Goal: Use online tool/utility: Utilize a website feature to perform a specific function

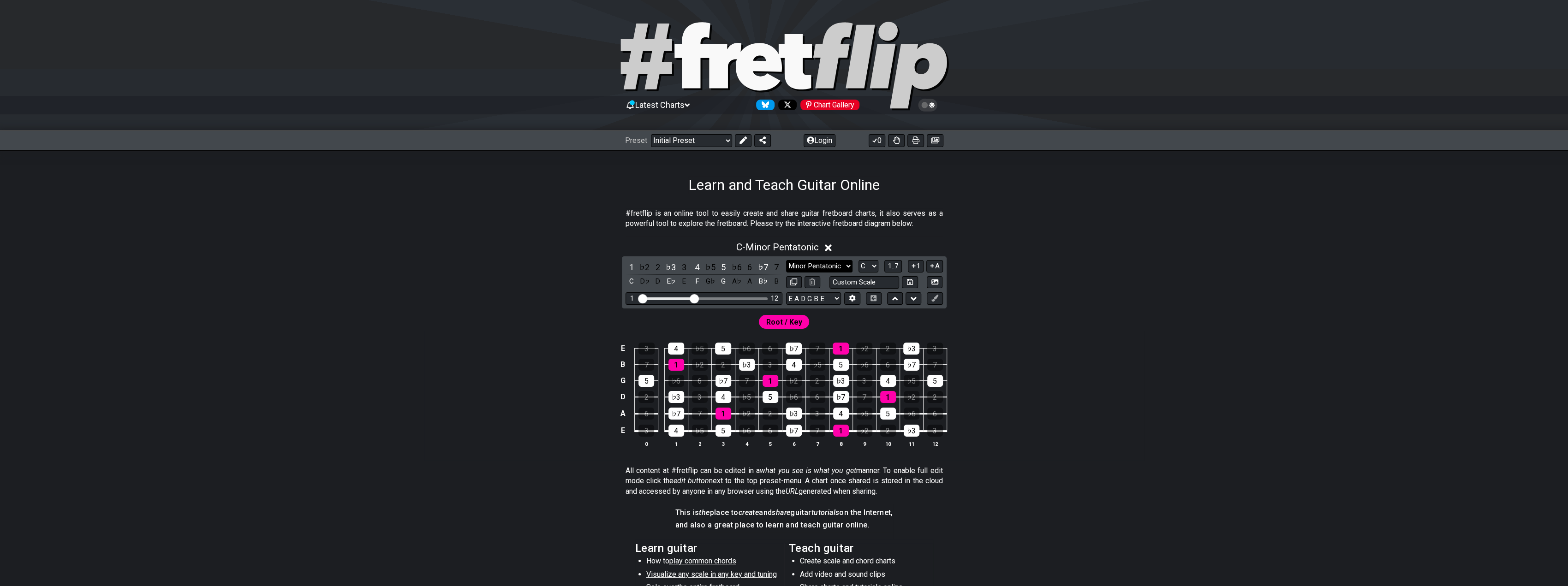
click at [841, 266] on select "Minor Pentatonic Click to edit Minor Pentatonic Major Pentatonic Minor Blues Ma…" at bounding box center [819, 266] width 66 height 12
select select "Lydian"
click at [786, 260] on select "Minor Pentatonic Click to edit Minor Pentatonic Major Pentatonic Minor Blues Ma…" at bounding box center [819, 266] width 66 height 12
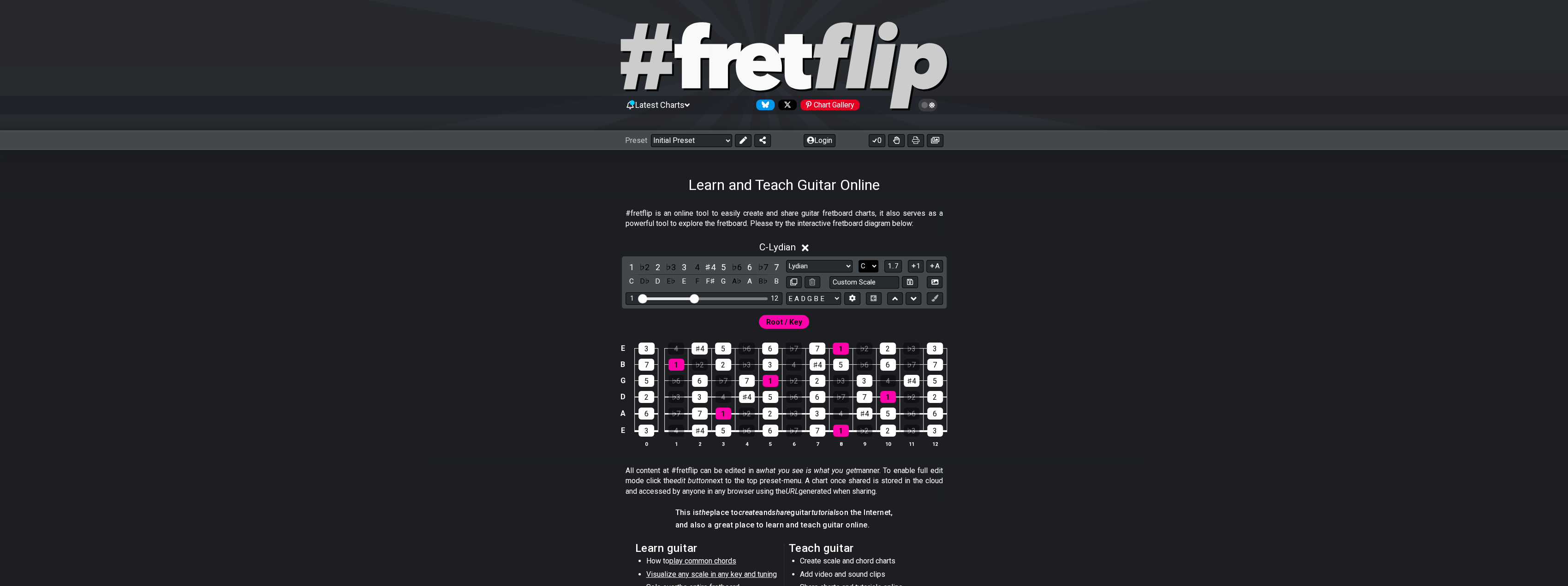
click at [870, 263] on select "A♭ A A♯ B♭ B C C♯ D♭ D D♯ E♭ E F F♯ G♭ G G♯" at bounding box center [868, 266] width 20 height 12
select select "E"
click at [858, 260] on select "A♭ A A♯ B♭ B C C♯ D♭ D D♯ E♭ E F F♯ G♭ G G♯" at bounding box center [868, 266] width 20 height 12
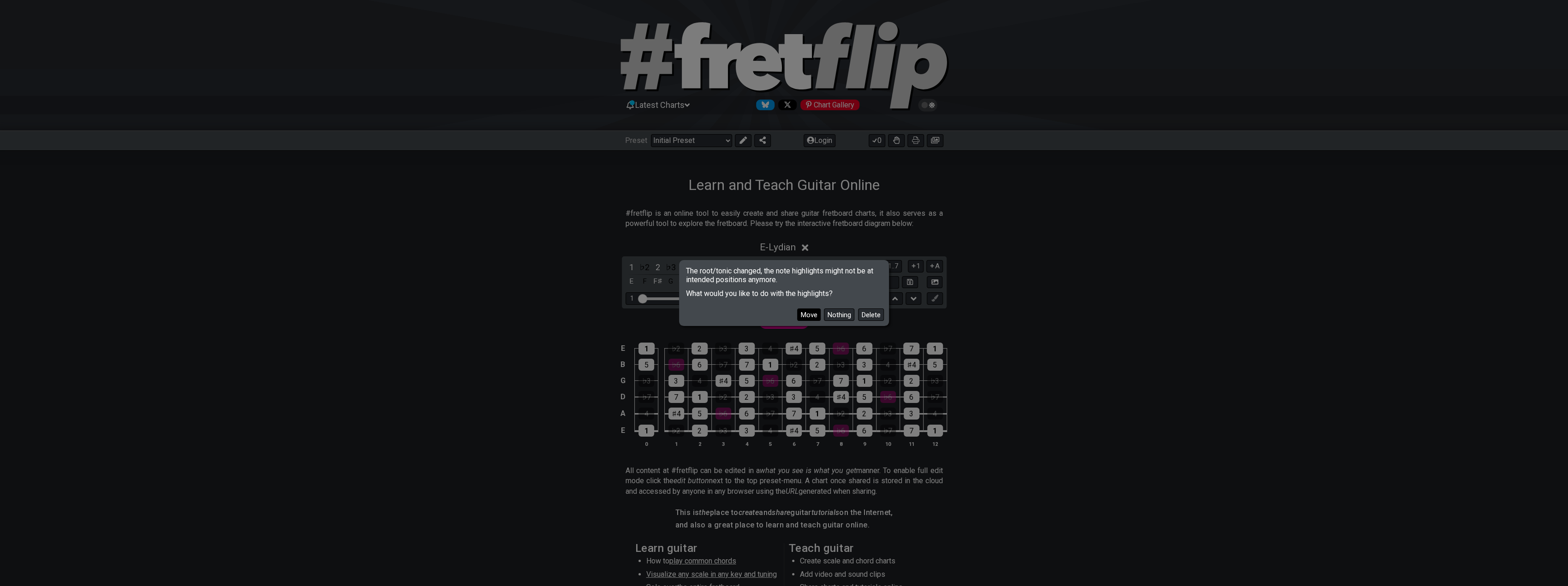
click at [801, 319] on button "Move" at bounding box center [809, 315] width 24 height 12
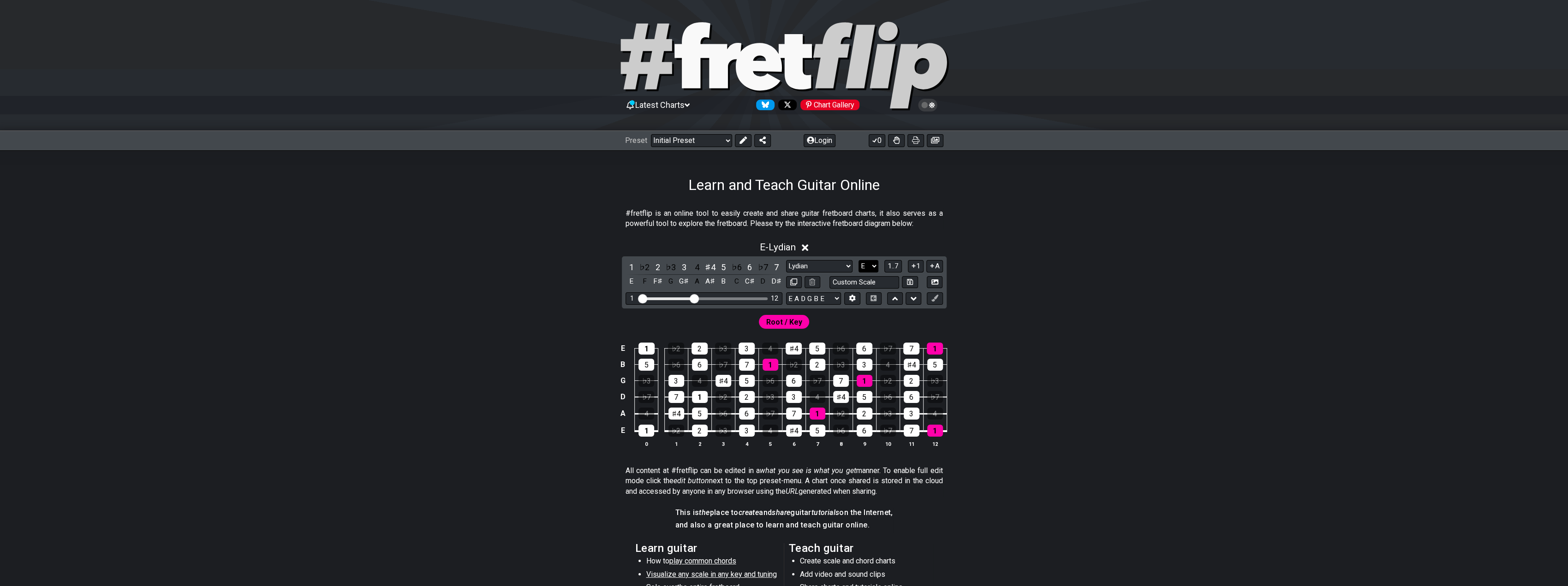
click at [873, 268] on select "A♭ A A♯ B♭ B C C♯ D♭ D D♯ E♭ E F F♯ G♭ G G♯" at bounding box center [868, 266] width 20 height 12
click at [968, 327] on div "Root / Key" at bounding box center [784, 319] width 719 height 22
click at [698, 295] on div "1 12" at bounding box center [704, 298] width 157 height 12
drag, startPoint x: 693, startPoint y: 299, endPoint x: 708, endPoint y: 304, distance: 15.8
click at [708, 298] on input "Visible fret range" at bounding box center [704, 298] width 131 height 0
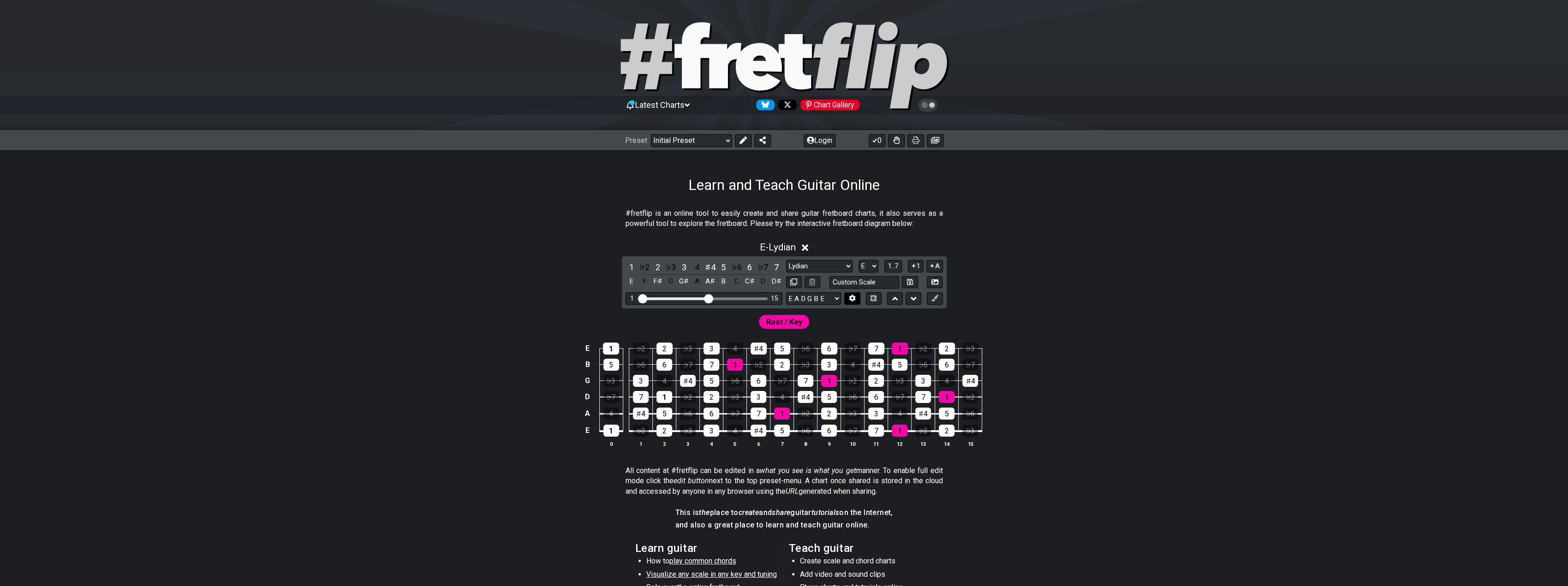
click at [851, 296] on icon at bounding box center [852, 298] width 7 height 7
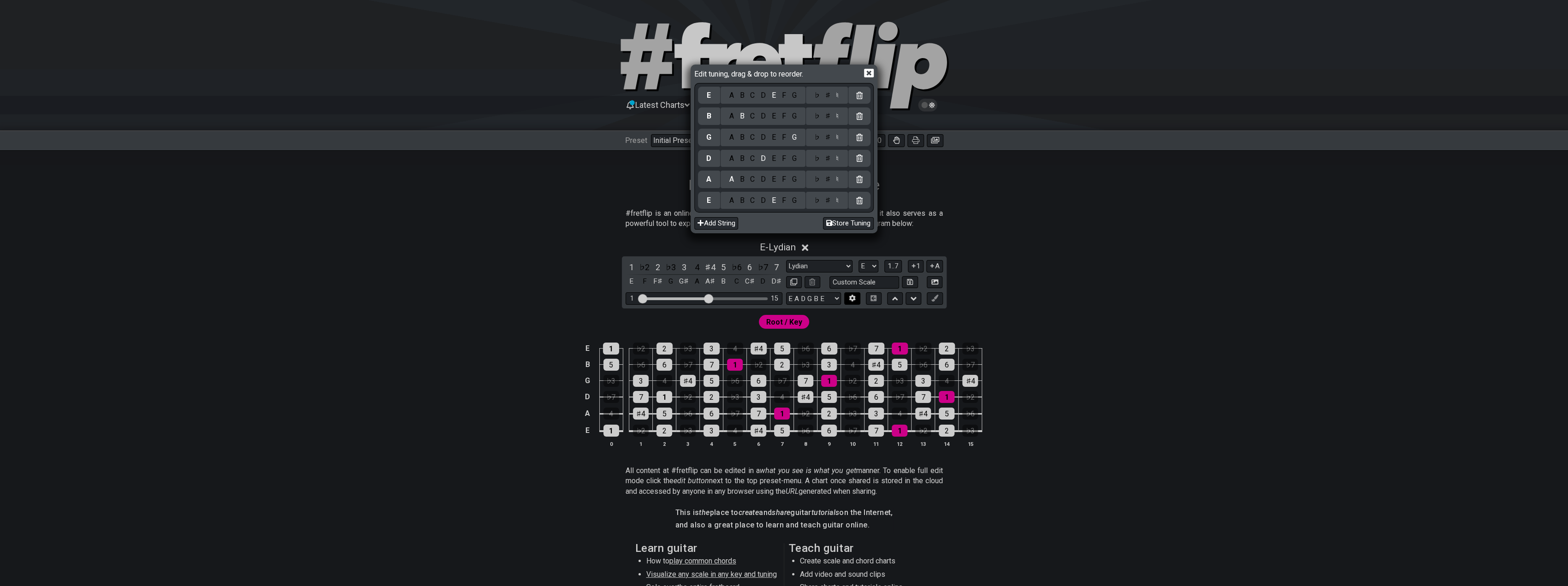
click at [851, 296] on div "Edit tuning, drag & drop to reorder. E A B C D E F G ♭ ♯ ♮ B A B C D E F G ♭ ♯ …" at bounding box center [784, 293] width 1568 height 586
click at [870, 72] on icon at bounding box center [869, 73] width 10 height 10
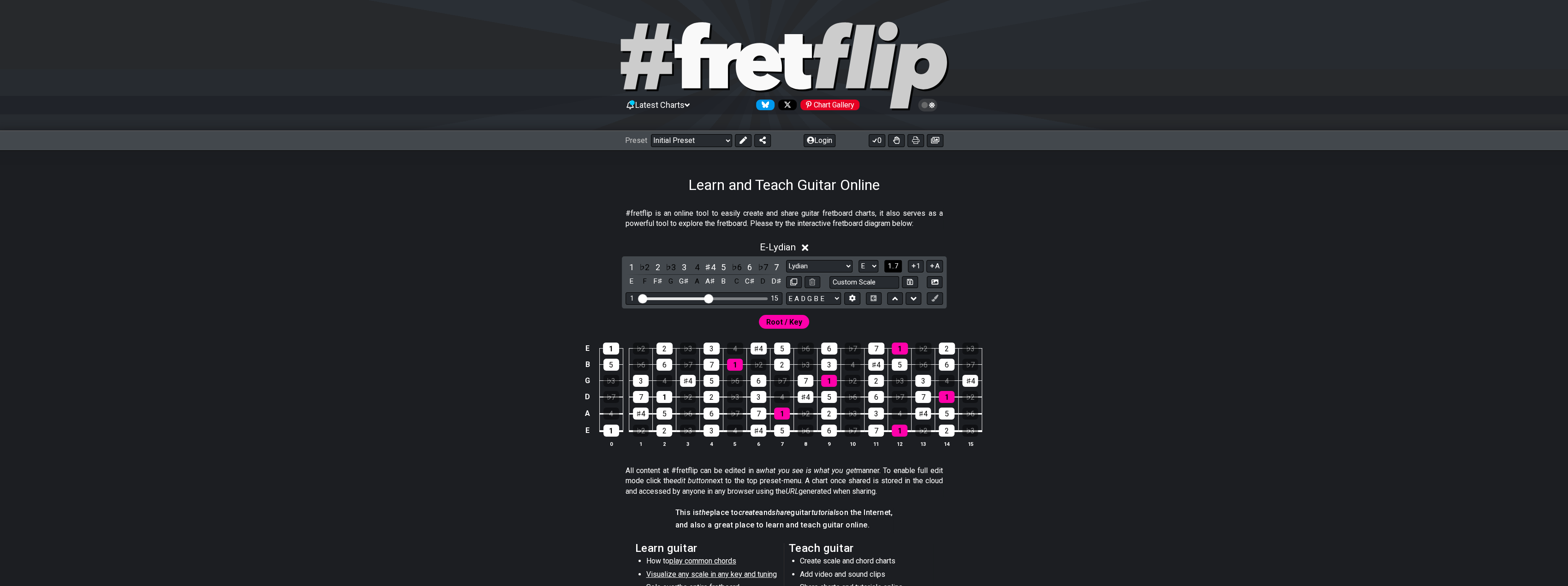
click at [896, 264] on span "1..7" at bounding box center [893, 266] width 11 height 9
click at [895, 264] on span "..." at bounding box center [893, 266] width 4 height 9
click at [892, 263] on span "E.." at bounding box center [893, 266] width 7 height 9
click at [914, 265] on icon at bounding box center [914, 266] width 4 height 4
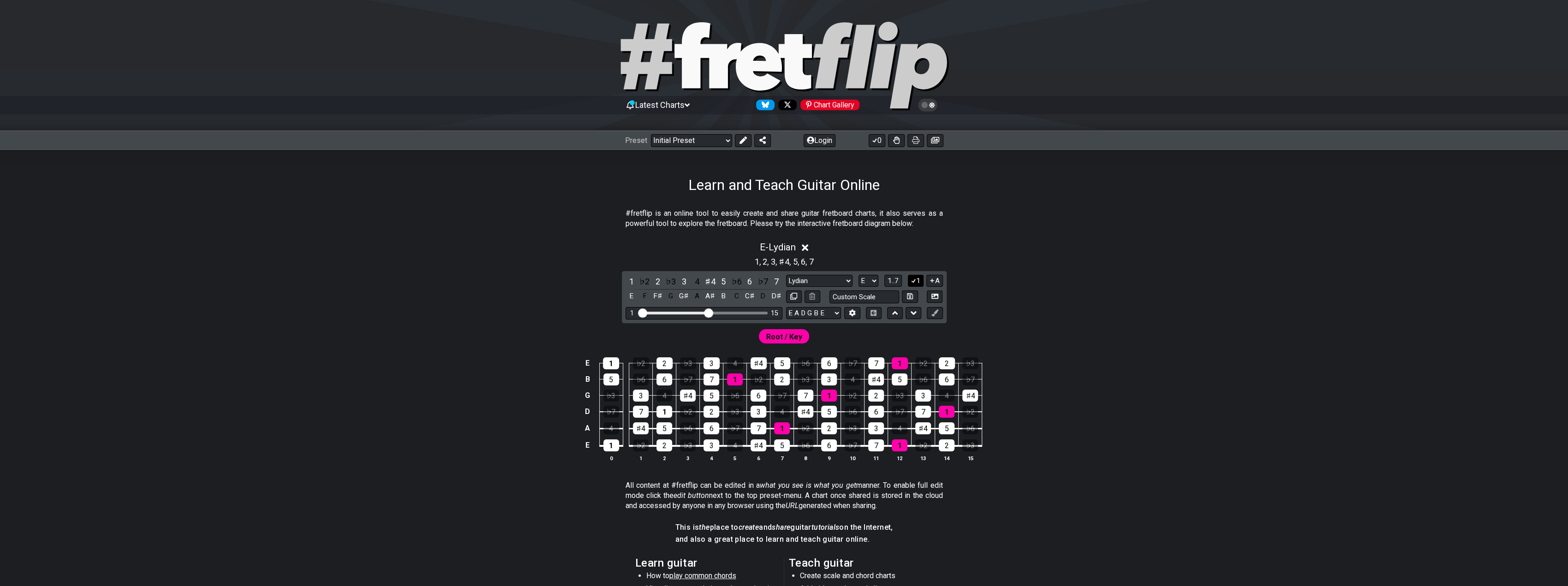
click at [915, 279] on icon at bounding box center [914, 280] width 9 height 7
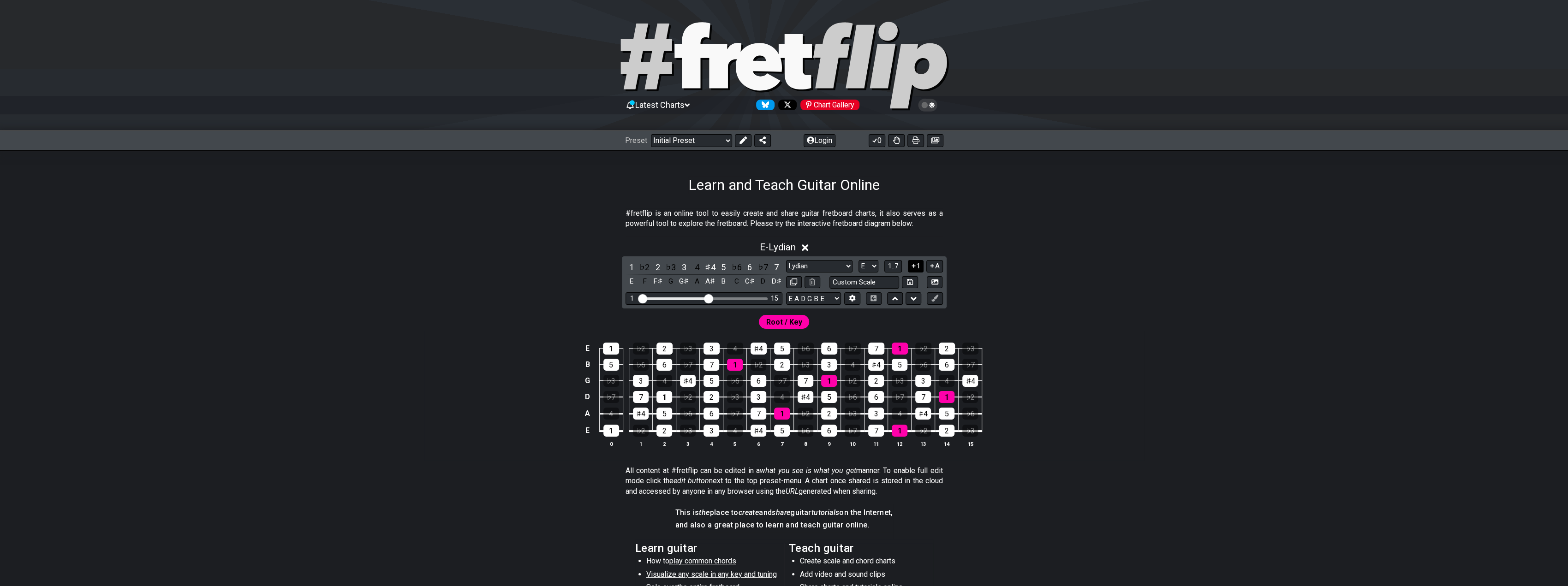
click at [914, 267] on icon at bounding box center [914, 265] width 9 height 7
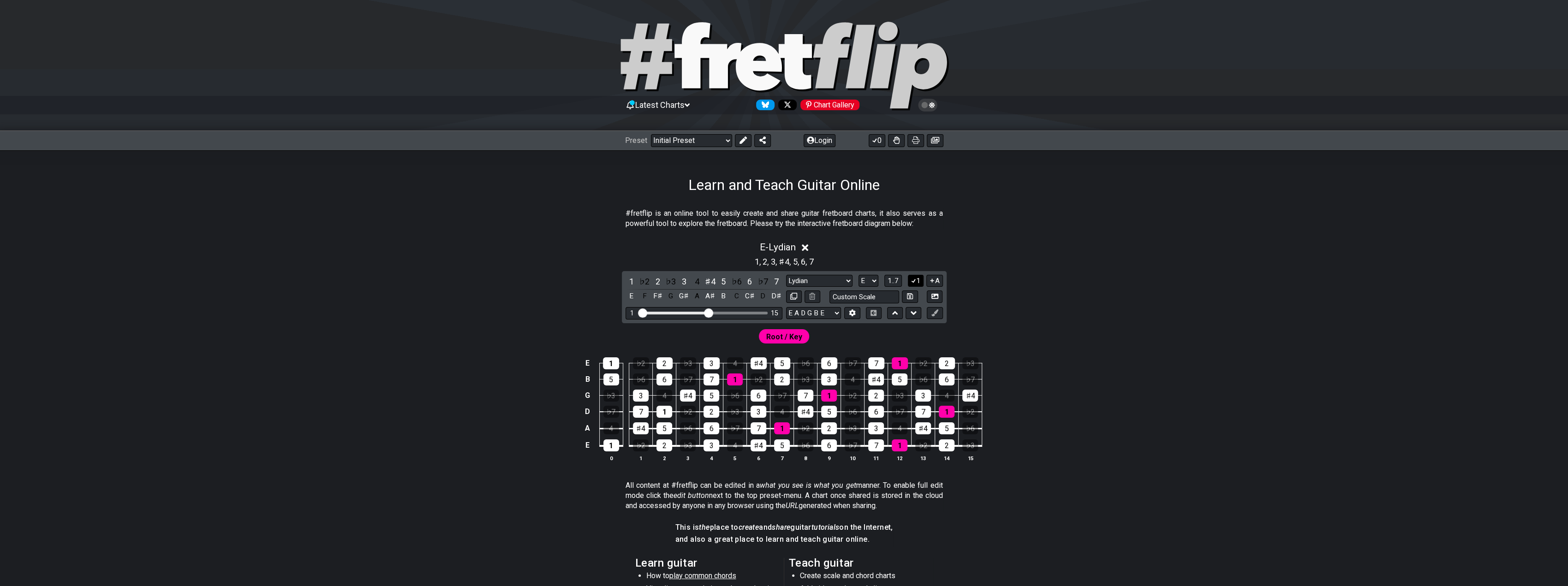
click at [915, 277] on icon at bounding box center [914, 280] width 9 height 7
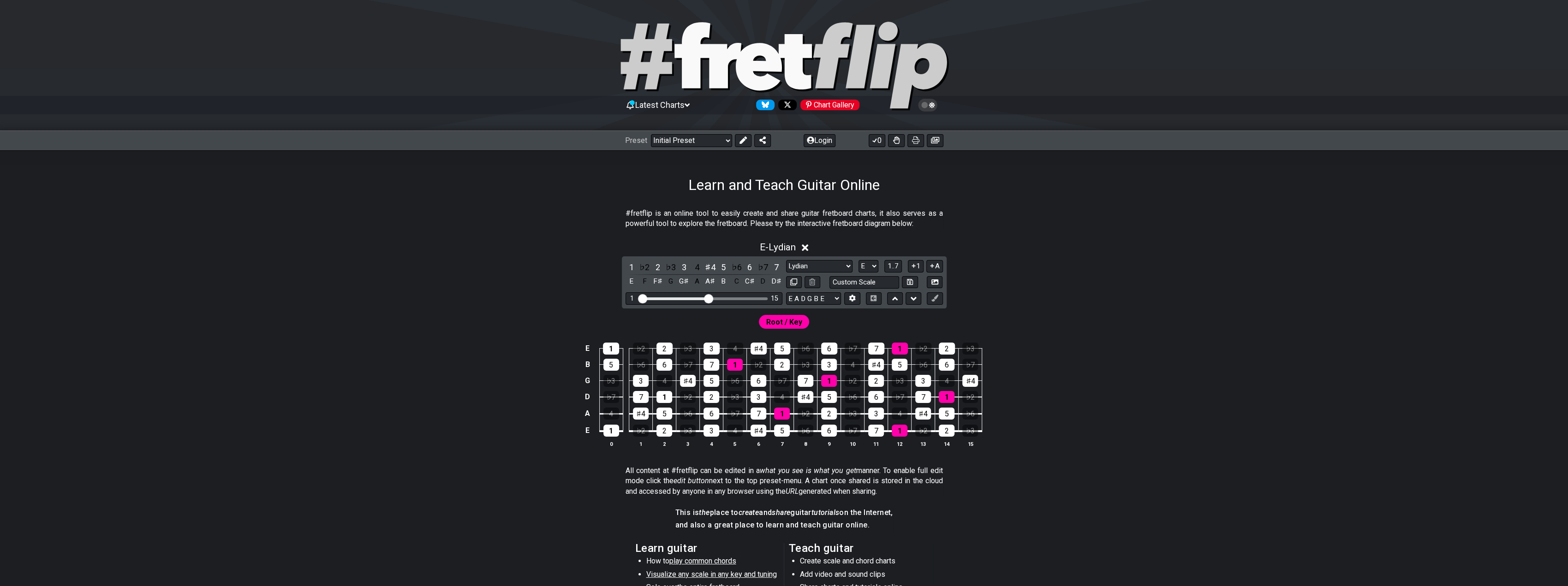
click at [912, 266] on icon at bounding box center [914, 266] width 4 height 4
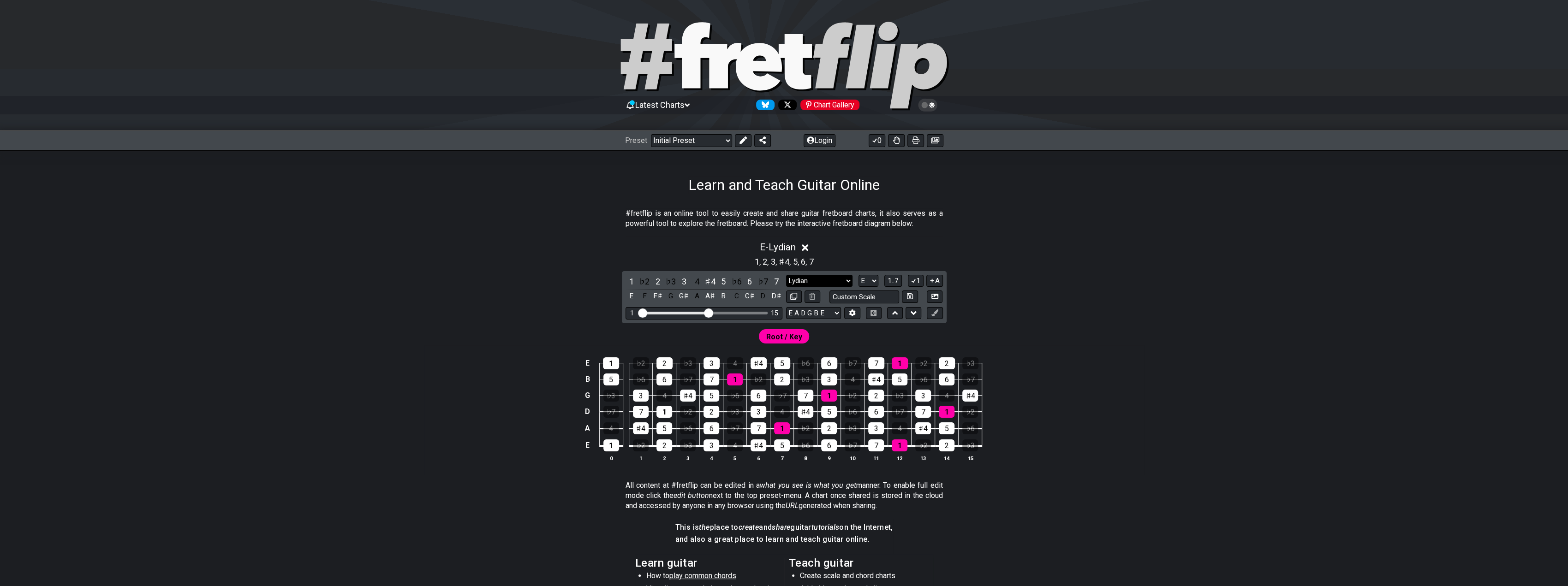
click at [830, 276] on select "Minor Pentatonic Click to edit Minor Pentatonic Major Pentatonic Minor Blues Ma…" at bounding box center [819, 281] width 66 height 12
click at [786, 275] on select "Minor Pentatonic Click to edit Minor Pentatonic Major Pentatonic Minor Blues Ma…" at bounding box center [819, 281] width 66 height 12
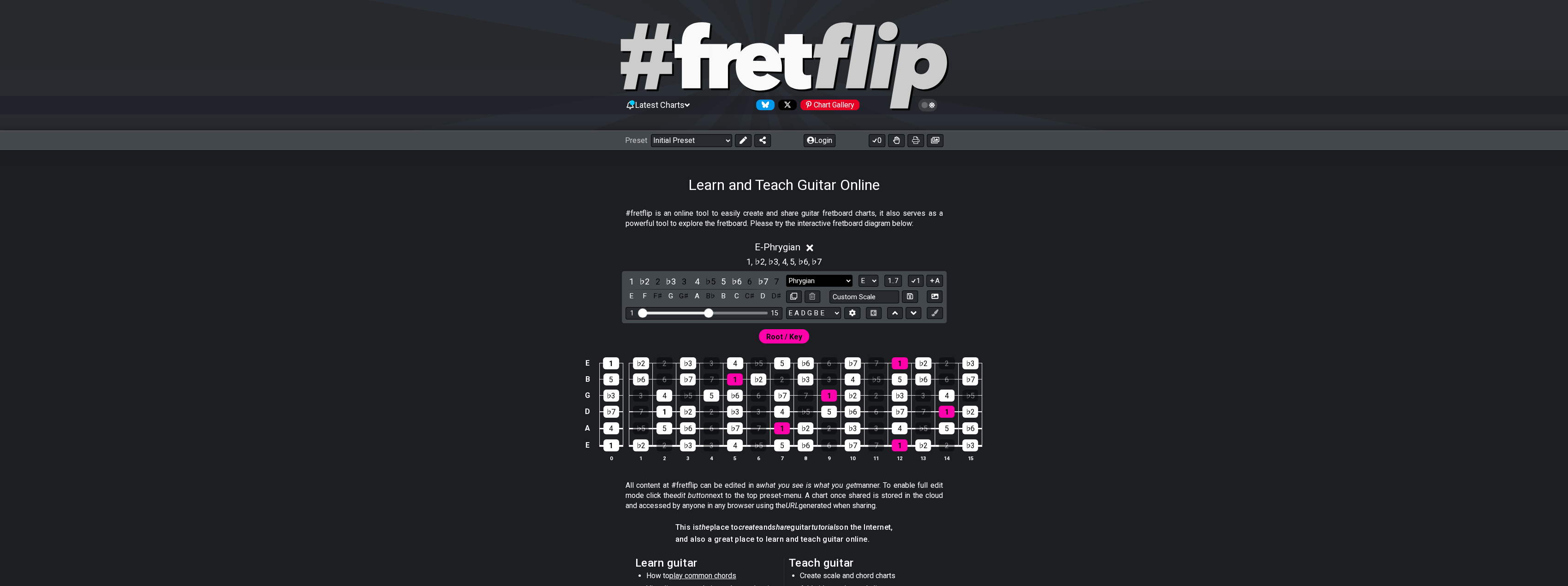
click at [796, 277] on select "Minor Pentatonic Click to edit Minor Pentatonic Major Pentatonic Minor Blues Ma…" at bounding box center [819, 281] width 66 height 12
click at [786, 275] on select "Minor Pentatonic Click to edit Minor Pentatonic Major Pentatonic Minor Blues Ma…" at bounding box center [819, 281] width 66 height 12
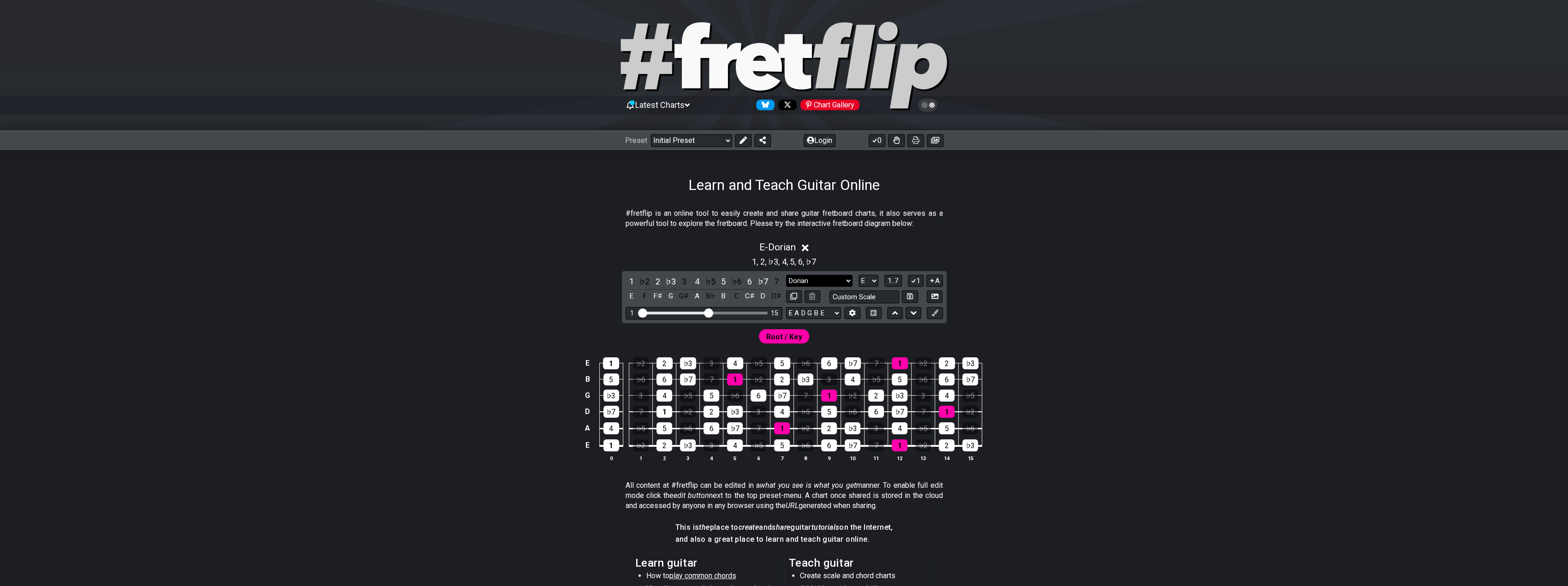
click at [823, 279] on select "Minor Pentatonic Click to edit Minor Pentatonic Major Pentatonic Minor Blues Ma…" at bounding box center [819, 281] width 66 height 12
click at [786, 275] on select "Minor Pentatonic Click to edit Minor Pentatonic Major Pentatonic Minor Blues Ma…" at bounding box center [819, 281] width 66 height 12
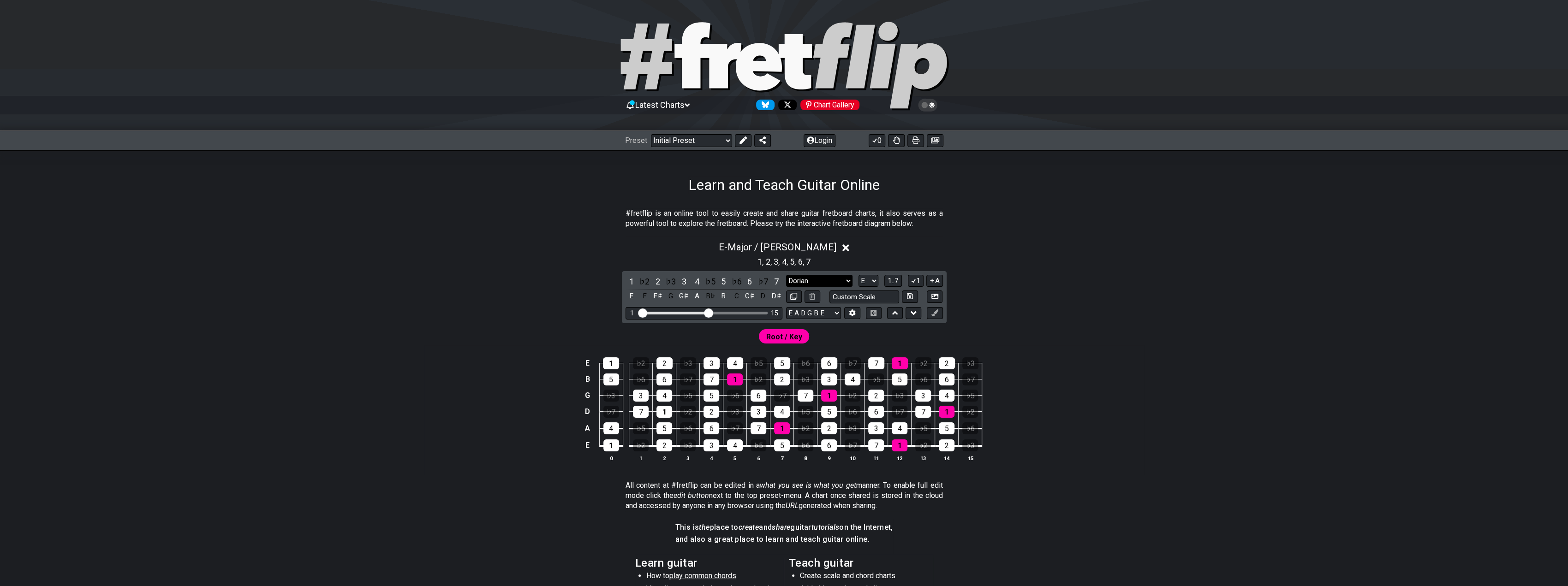
click at [820, 279] on select "Minor Pentatonic Click to edit Minor Pentatonic Major Pentatonic Minor Blues Ma…" at bounding box center [819, 281] width 66 height 12
select select "Phrygian"
click at [786, 275] on select "Minor Pentatonic Click to edit Minor Pentatonic Major Pentatonic Minor Blues Ma…" at bounding box center [819, 281] width 66 height 12
